Goal: Task Accomplishment & Management: Complete application form

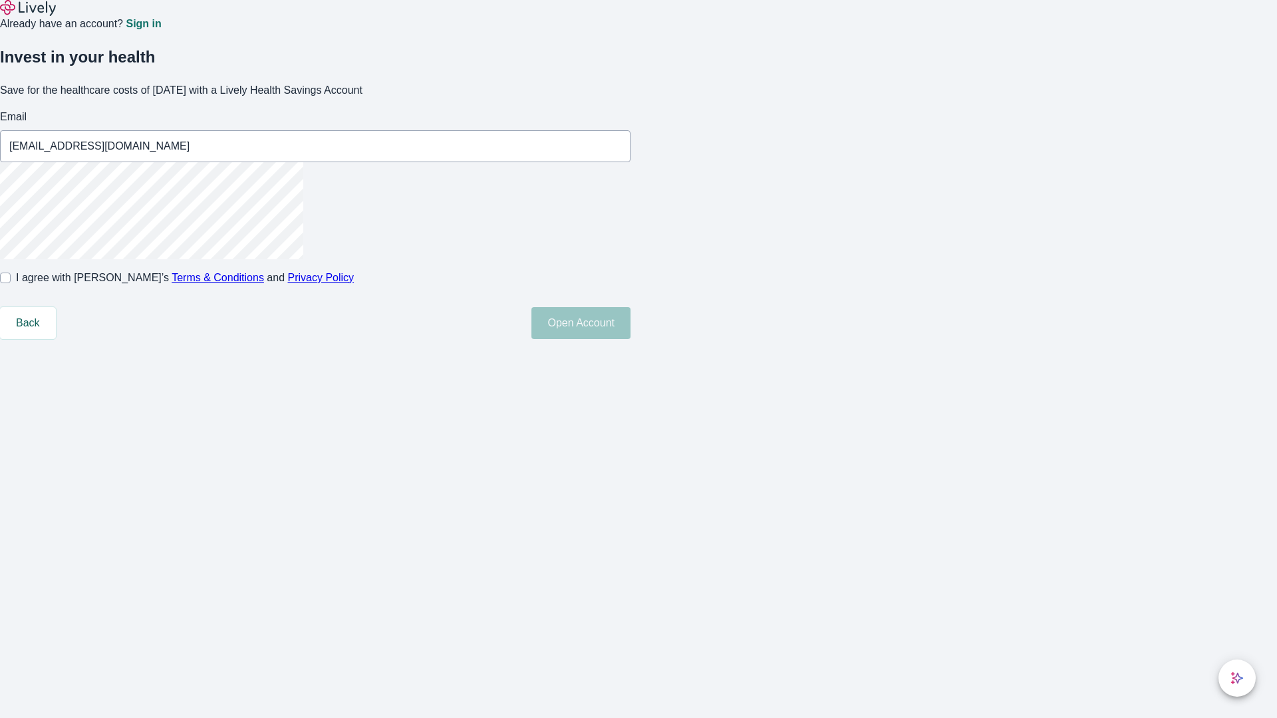
click at [11, 283] on input "I agree with Lively’s Terms & Conditions and Privacy Policy" at bounding box center [5, 278] width 11 height 11
checkbox input "true"
click at [630, 339] on button "Open Account" at bounding box center [580, 323] width 99 height 32
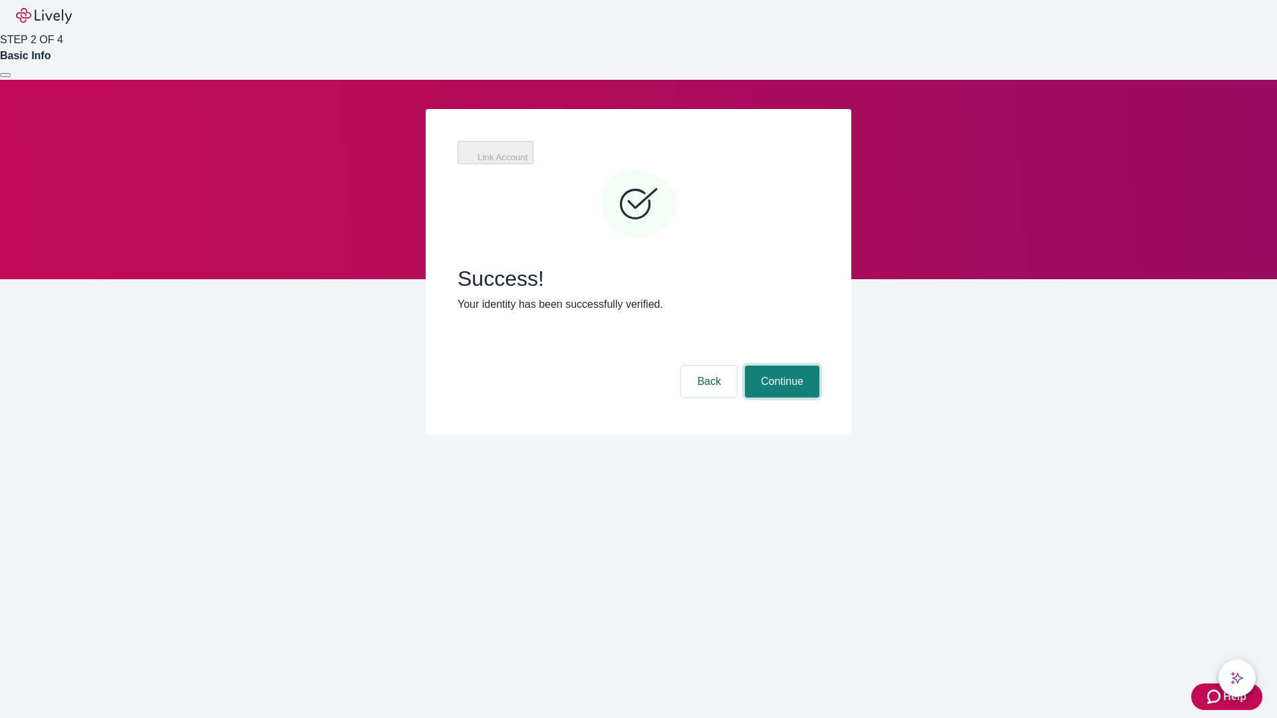
click at [780, 366] on button "Continue" at bounding box center [782, 382] width 74 height 32
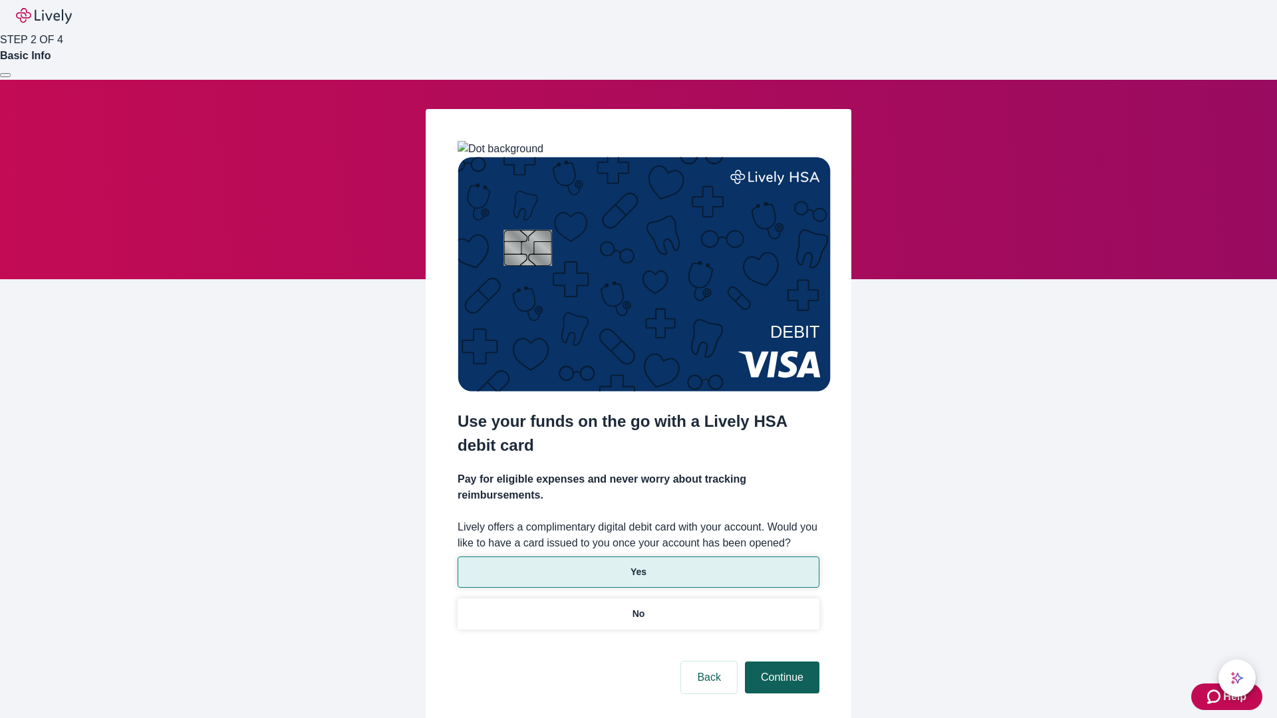
click at [638, 607] on p "No" at bounding box center [638, 614] width 13 height 14
click at [780, 662] on button "Continue" at bounding box center [782, 678] width 74 height 32
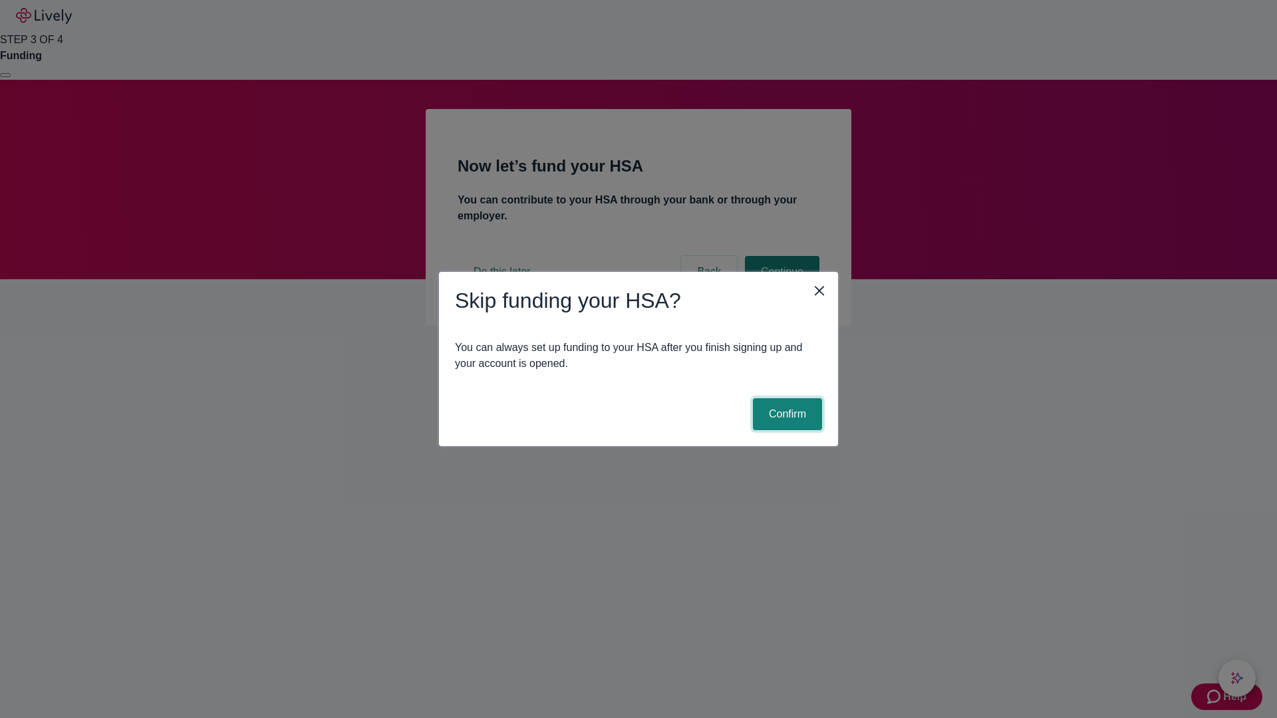
click at [785, 414] on button "Confirm" at bounding box center [787, 414] width 69 height 32
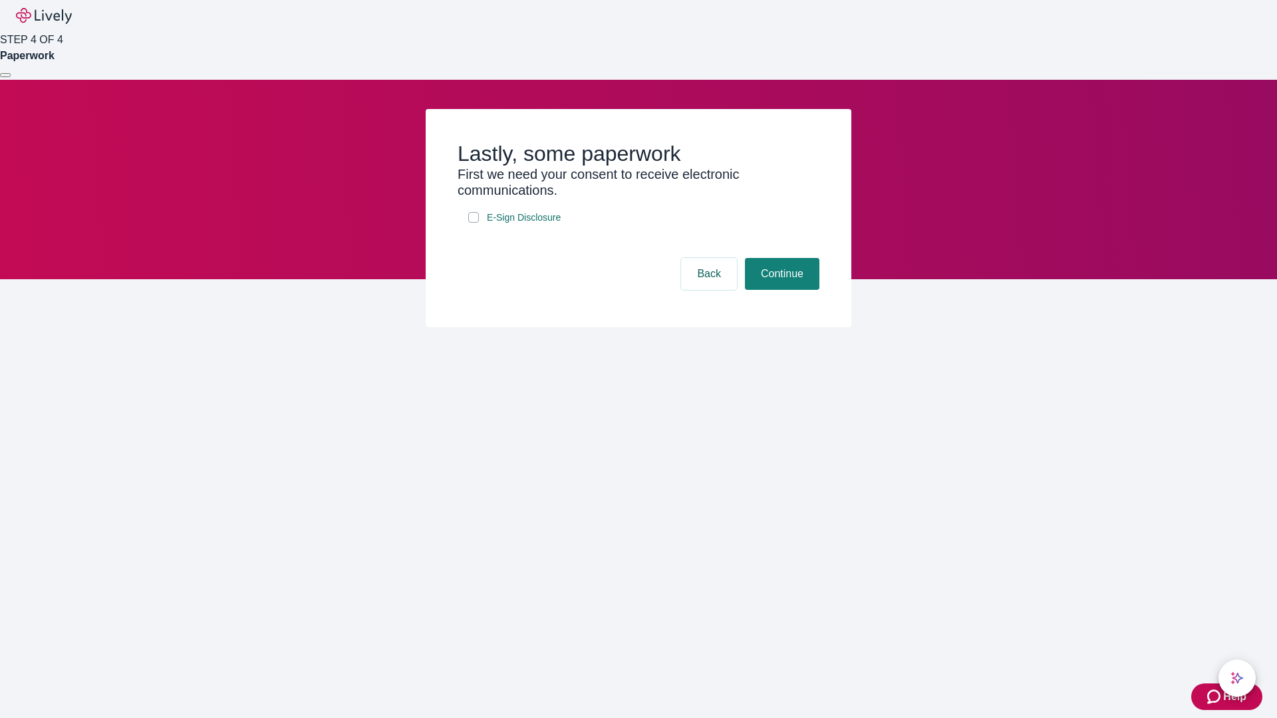
click at [473, 223] on input "E-Sign Disclosure" at bounding box center [473, 217] width 11 height 11
checkbox input "true"
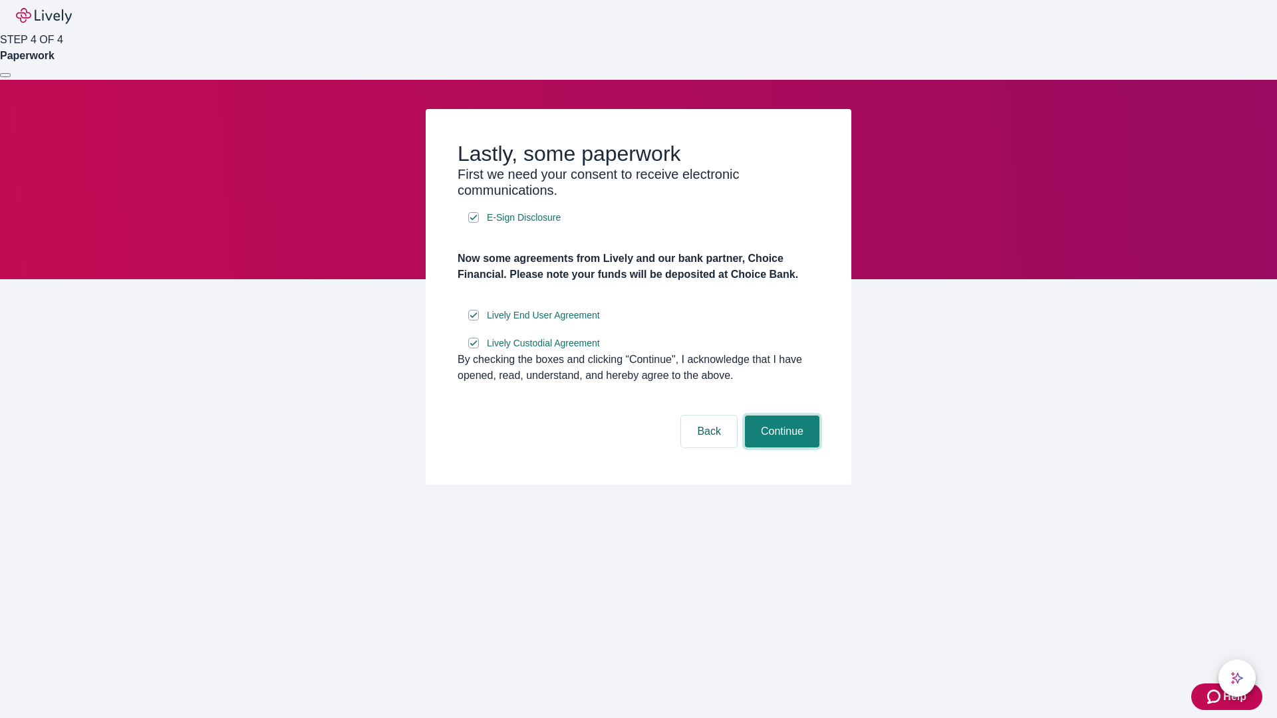
click at [780, 447] on button "Continue" at bounding box center [782, 432] width 74 height 32
